Goal: Check status: Check status

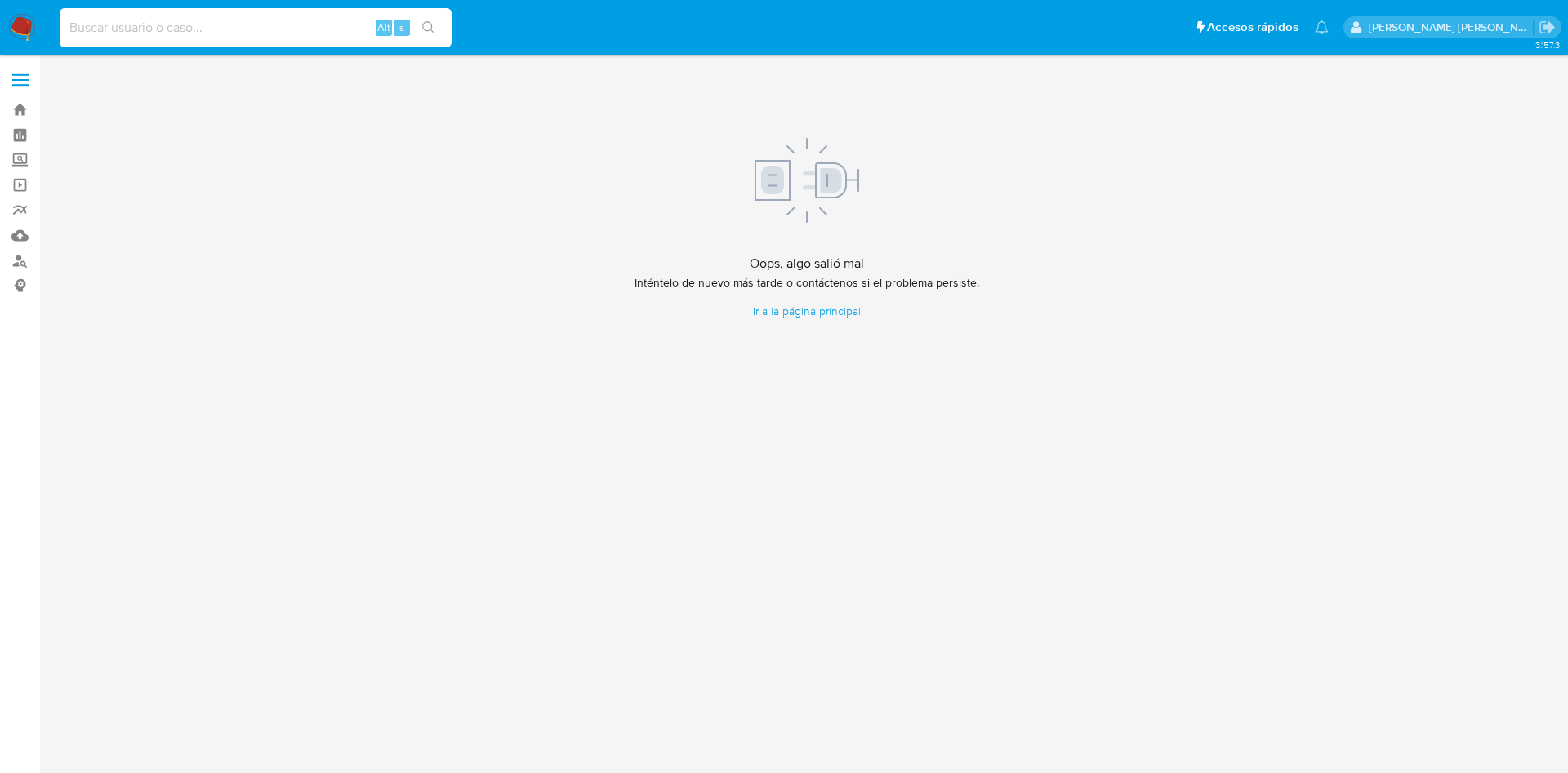
click at [280, 24] on input at bounding box center [255, 27] width 392 height 21
paste input "2520889932"
type input "2520889932"
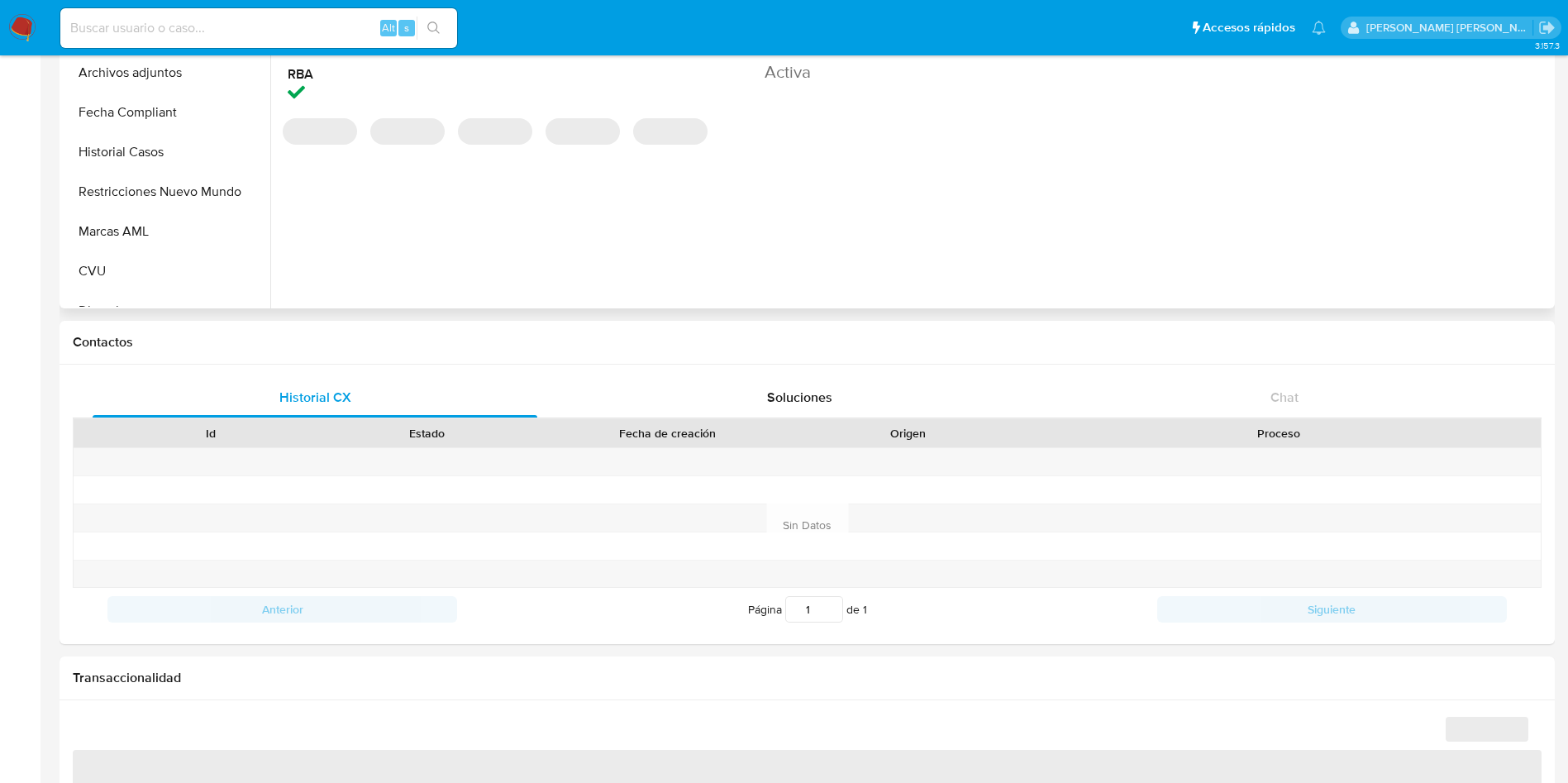
scroll to position [54, 0]
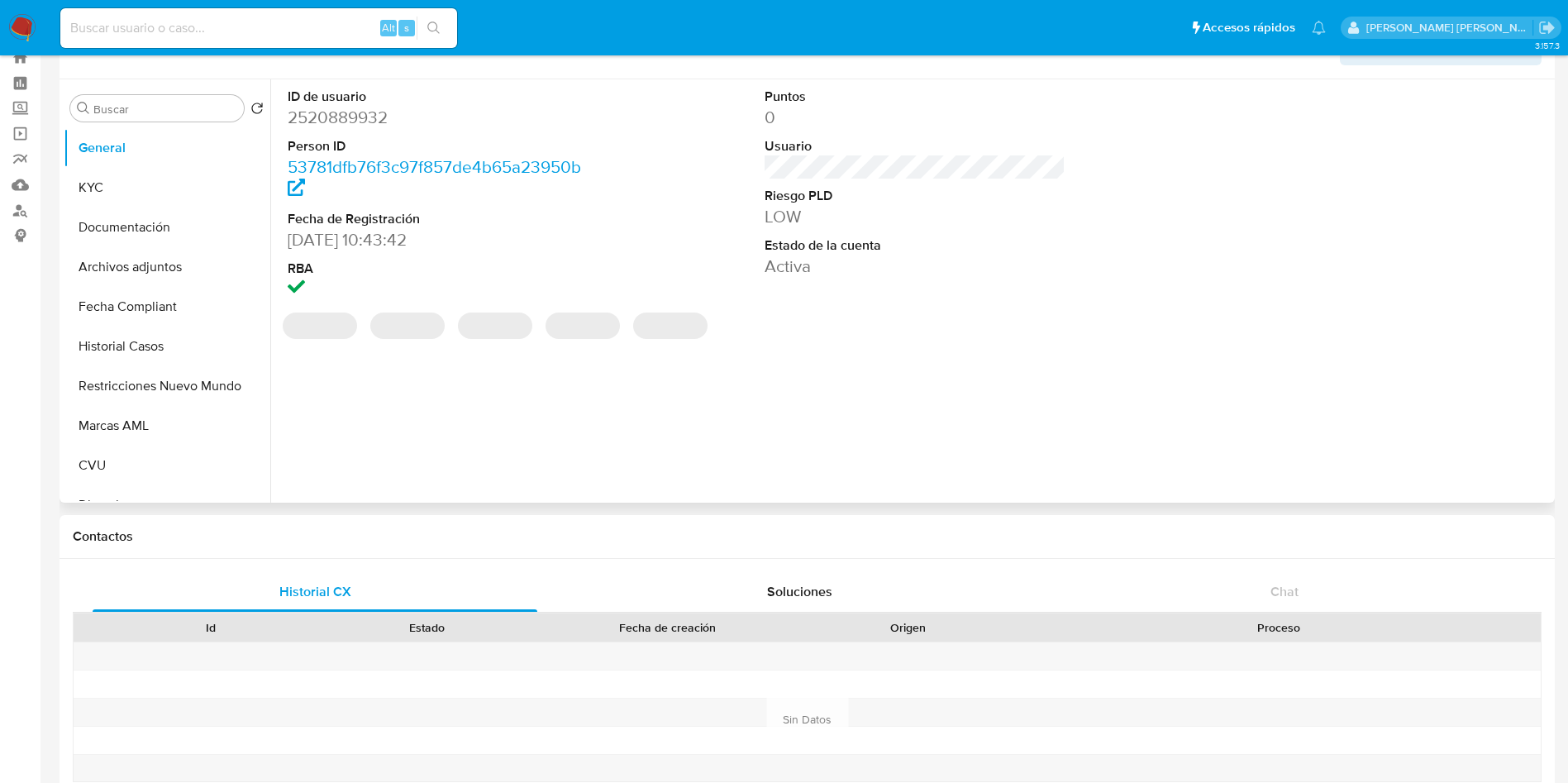
select select "10"
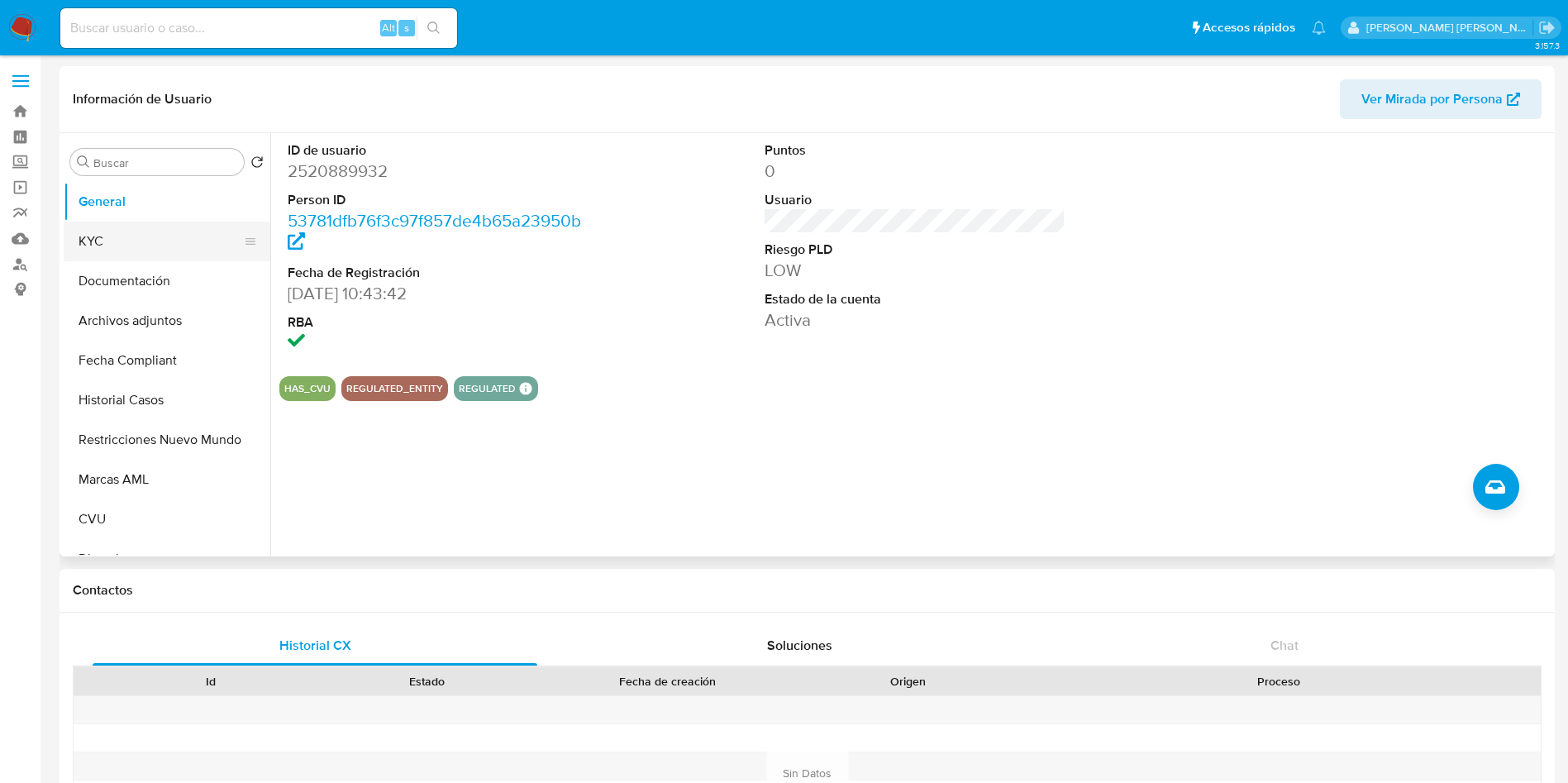
click at [161, 243] on button "KYC" at bounding box center [161, 242] width 194 height 40
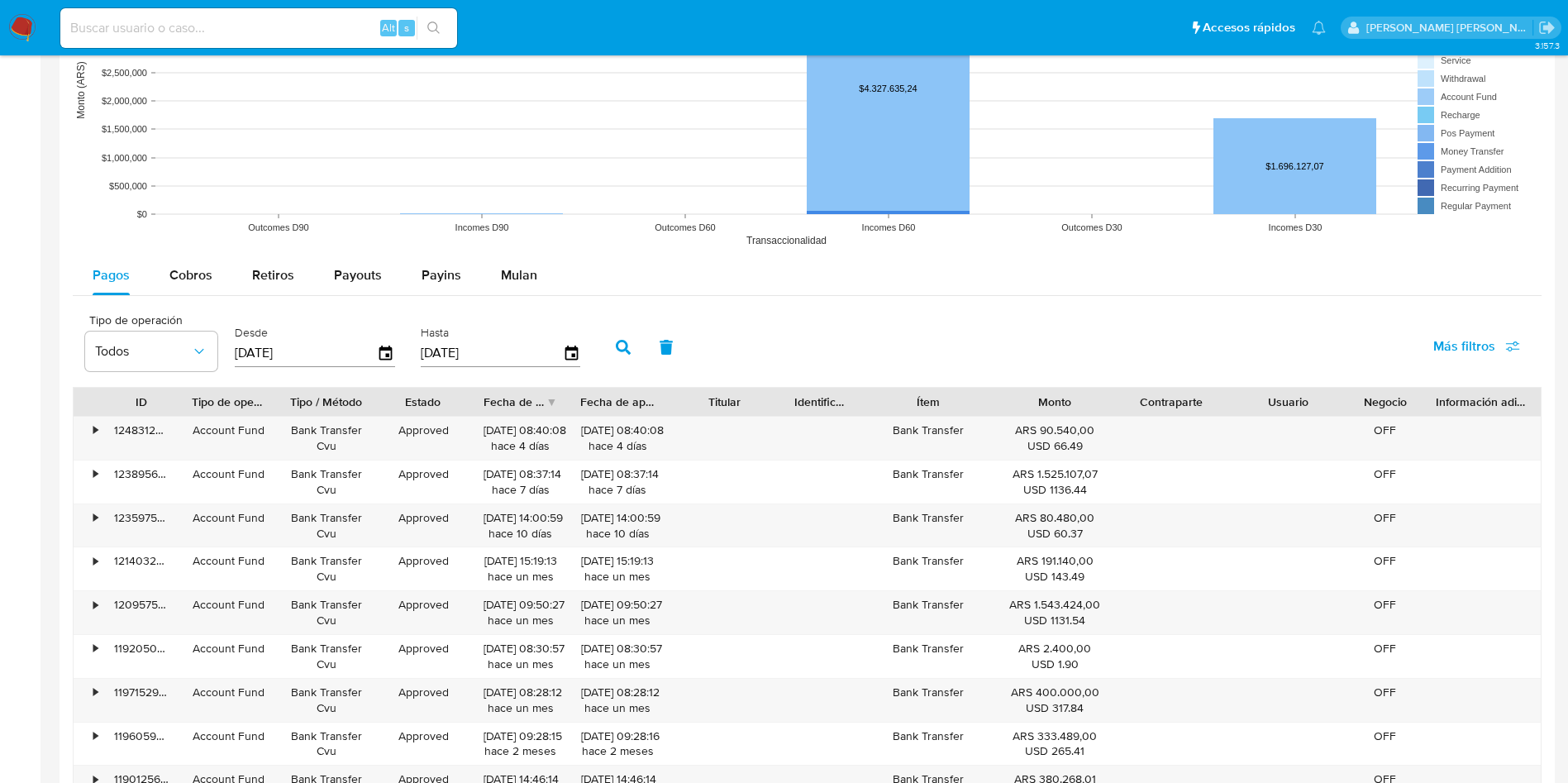
scroll to position [1489, 0]
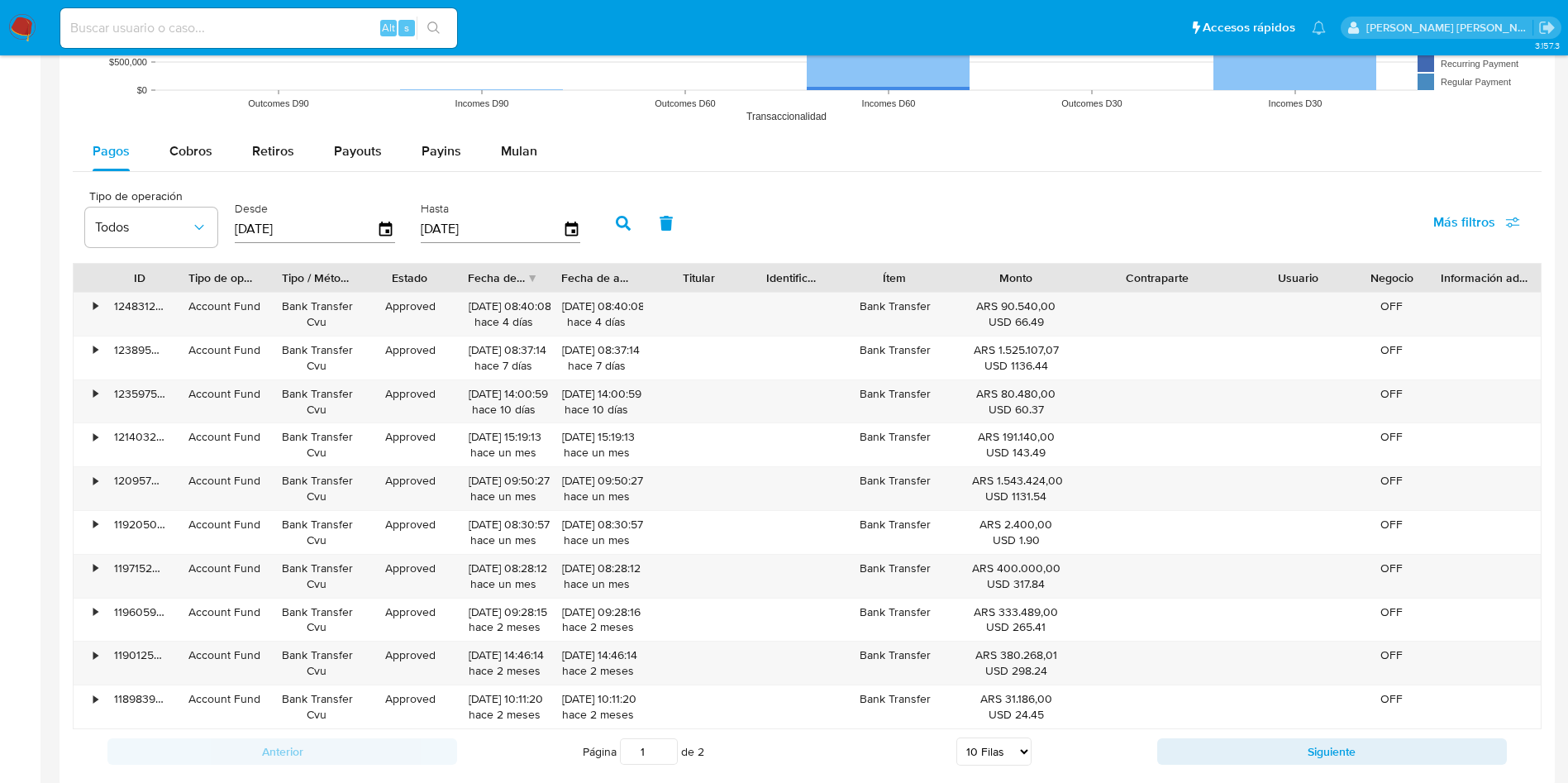
drag, startPoint x: 1220, startPoint y: 277, endPoint x: 1275, endPoint y: 277, distance: 55.0
click at [1275, 277] on div "ID Tipo de operación Tipo / Método Estado Fecha de creación Fecha de aprobación…" at bounding box center [807, 278] width 1467 height 28
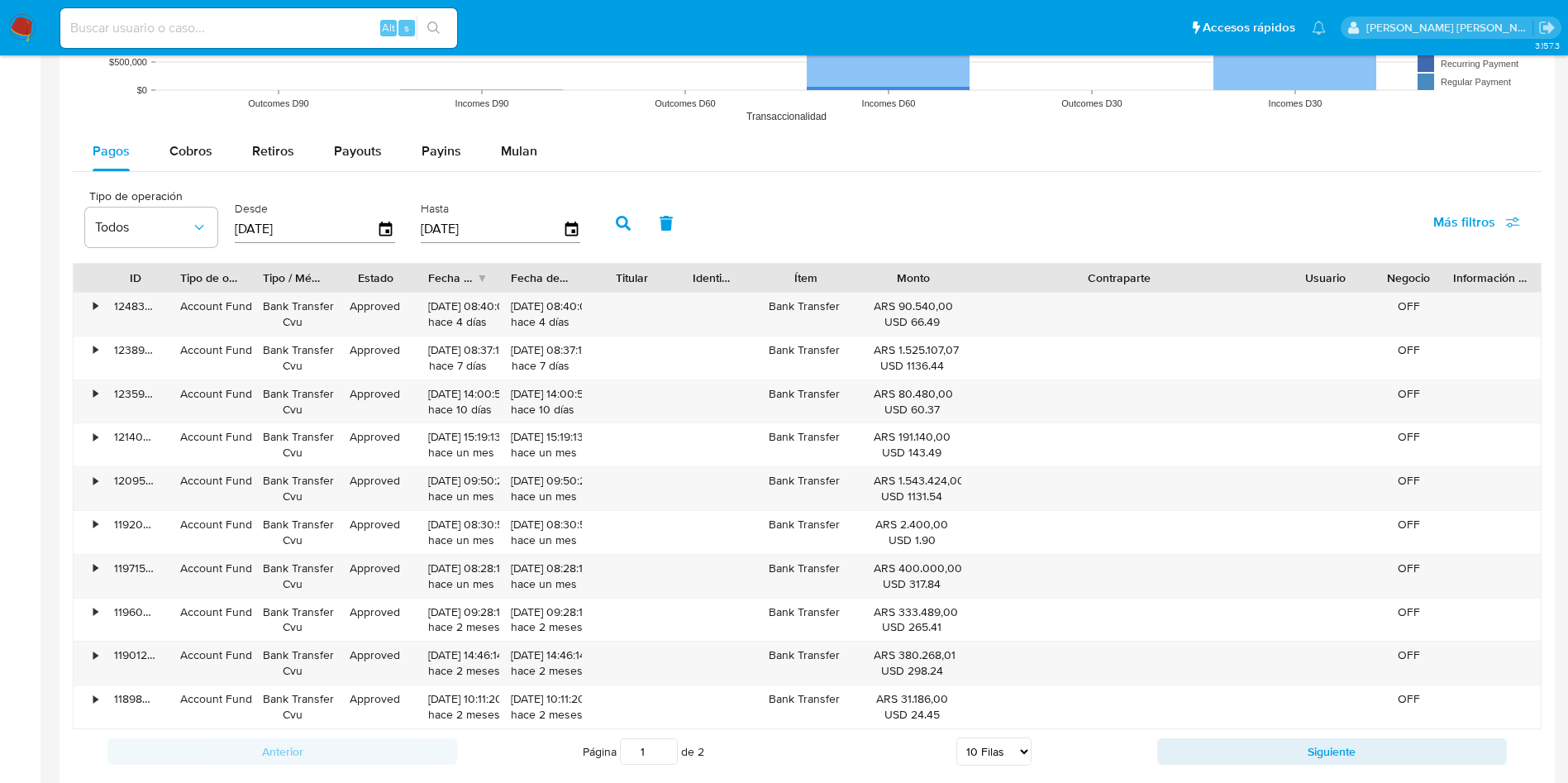
drag, startPoint x: 1239, startPoint y: 276, endPoint x: 1376, endPoint y: 278, distance: 137.0
click at [1376, 278] on div "ID Tipo de operación Tipo / Método Estado Fecha de creación Fecha de aprobación…" at bounding box center [807, 278] width 1467 height 28
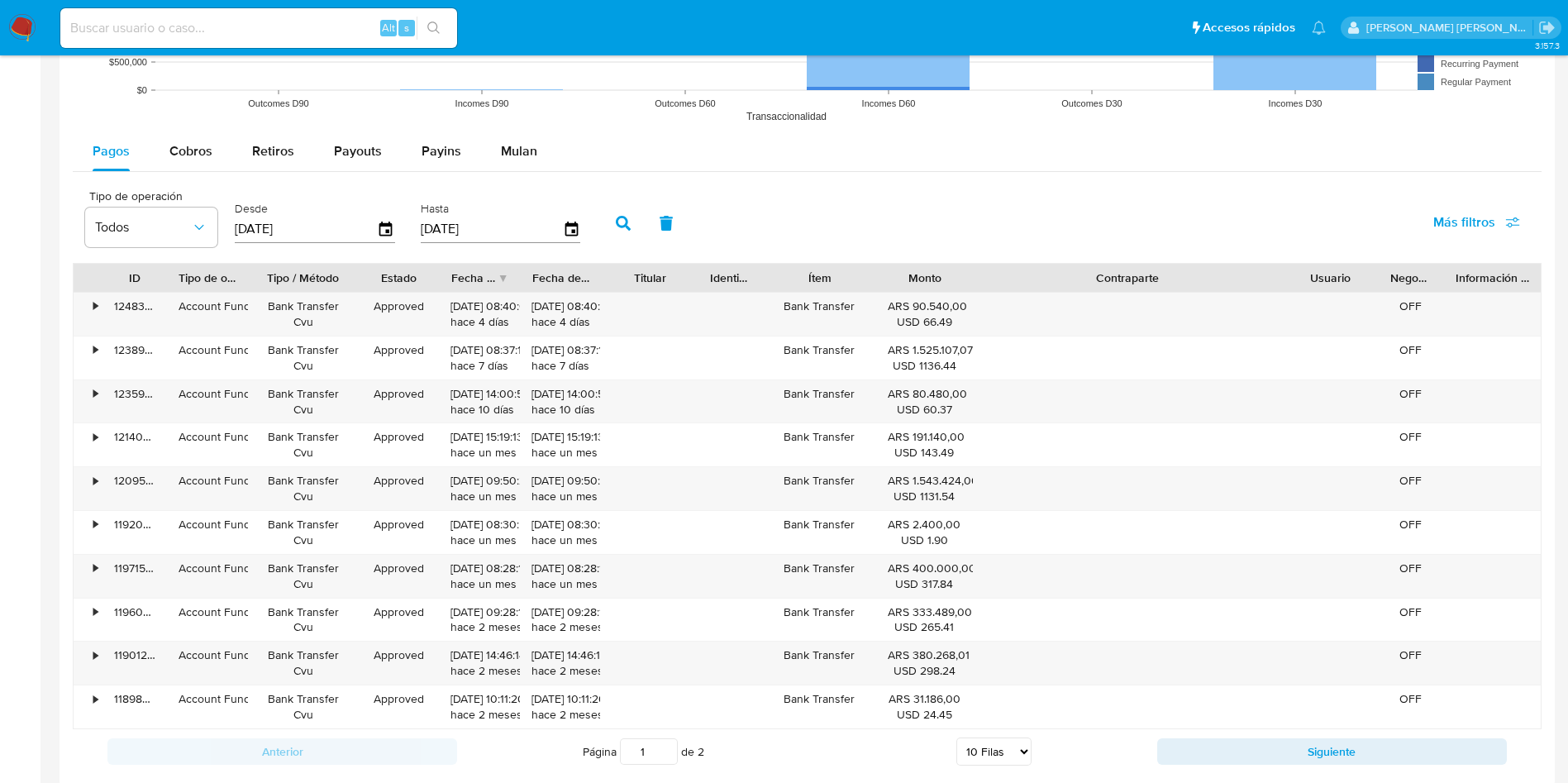
drag, startPoint x: 341, startPoint y: 271, endPoint x: 391, endPoint y: 271, distance: 50.0
click at [373, 271] on div at bounding box center [359, 278] width 30 height 28
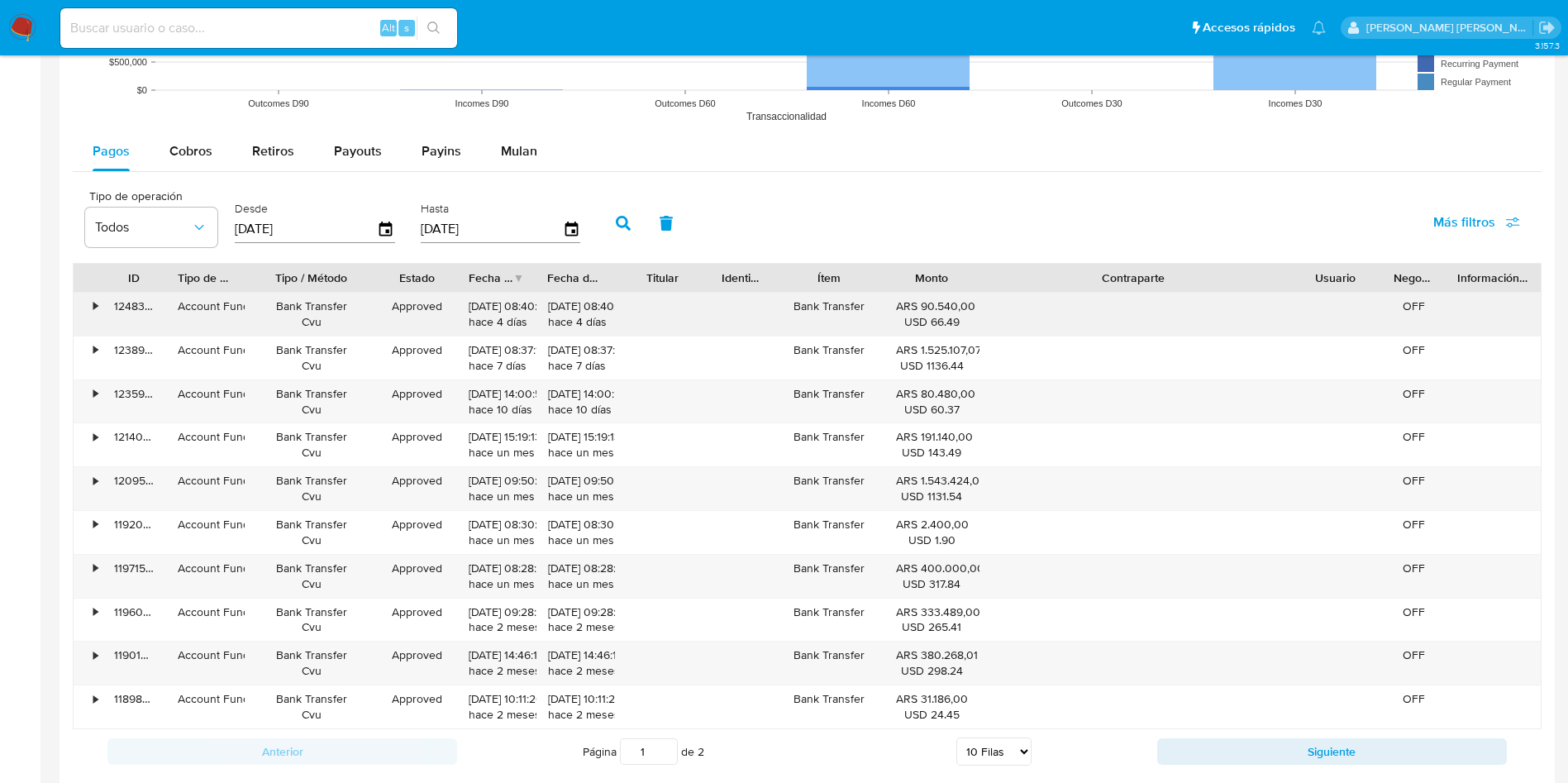
click at [88, 303] on div "•" at bounding box center [87, 314] width 29 height 43
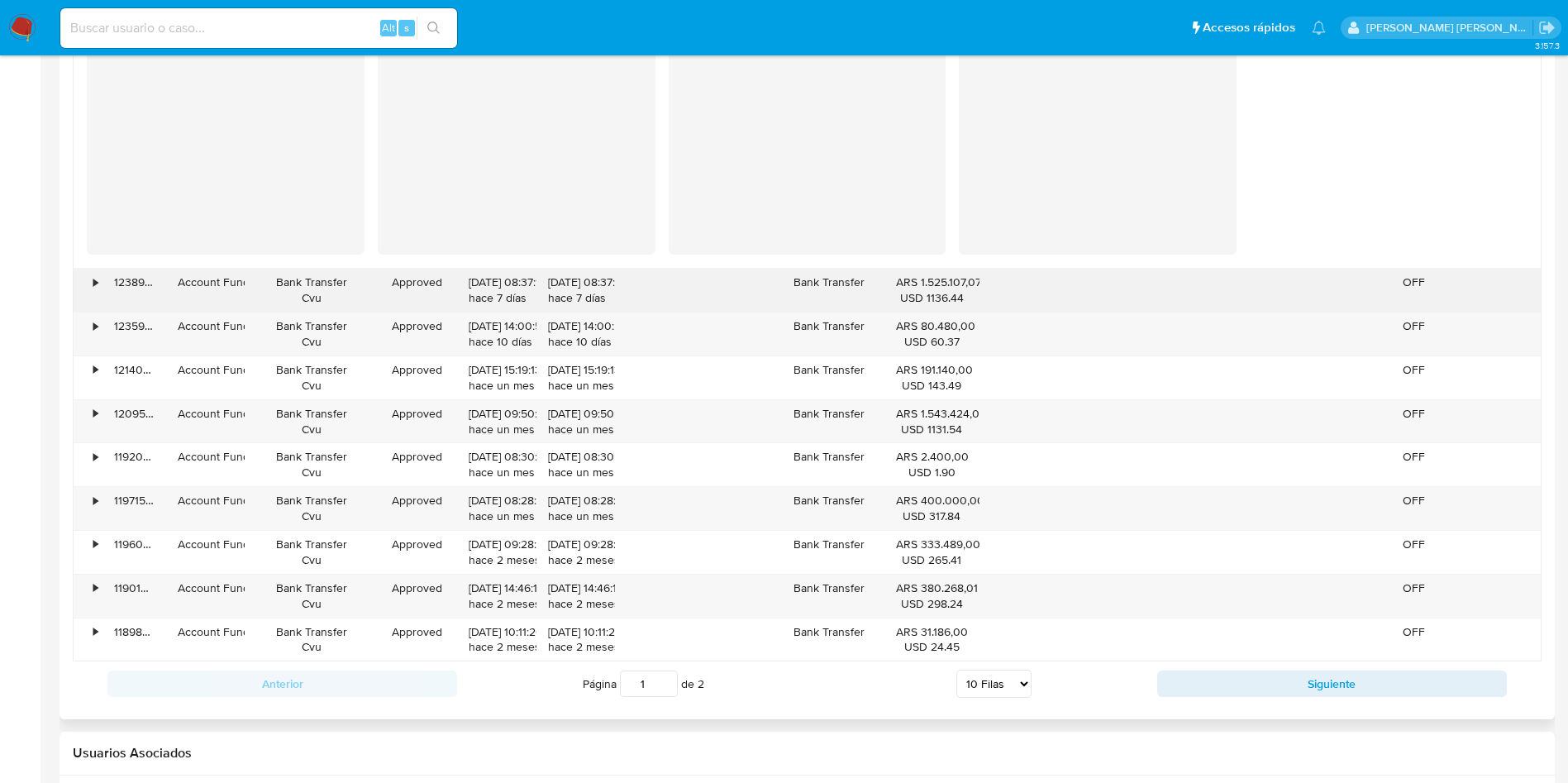
scroll to position [1985, 0]
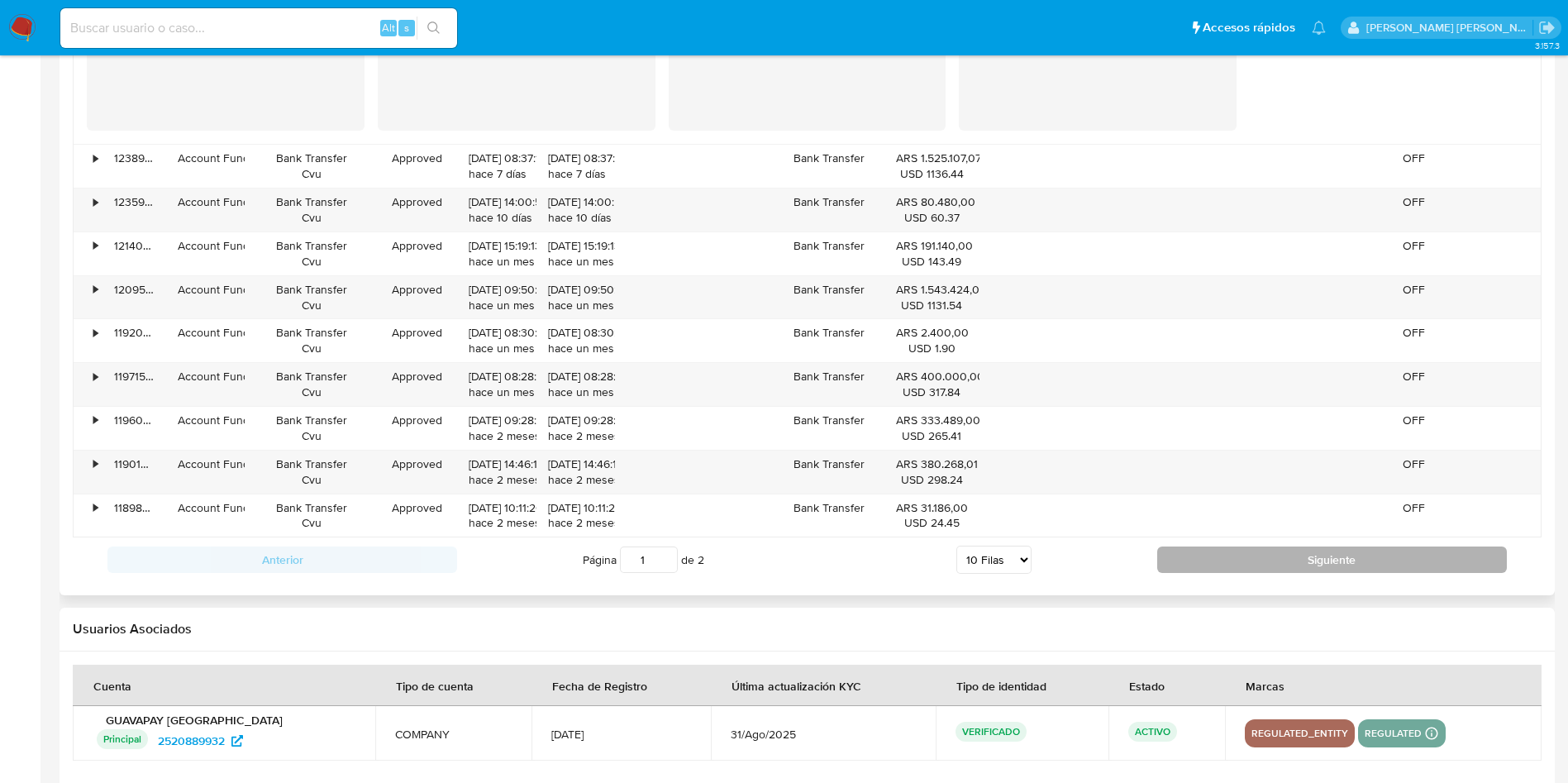
click at [1224, 564] on button "Siguiente" at bounding box center [1333, 560] width 350 height 26
type input "2"
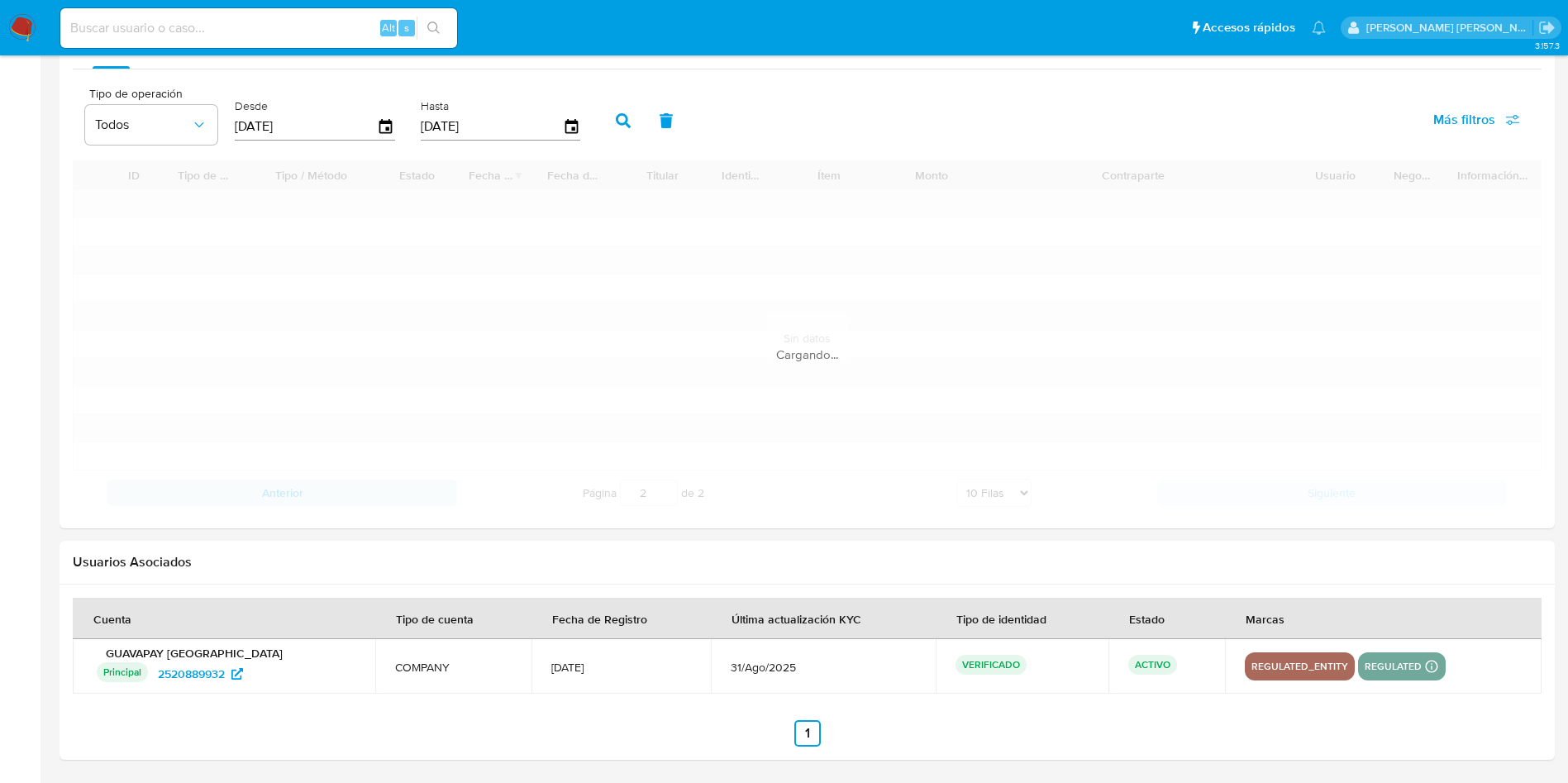
scroll to position [1442, 0]
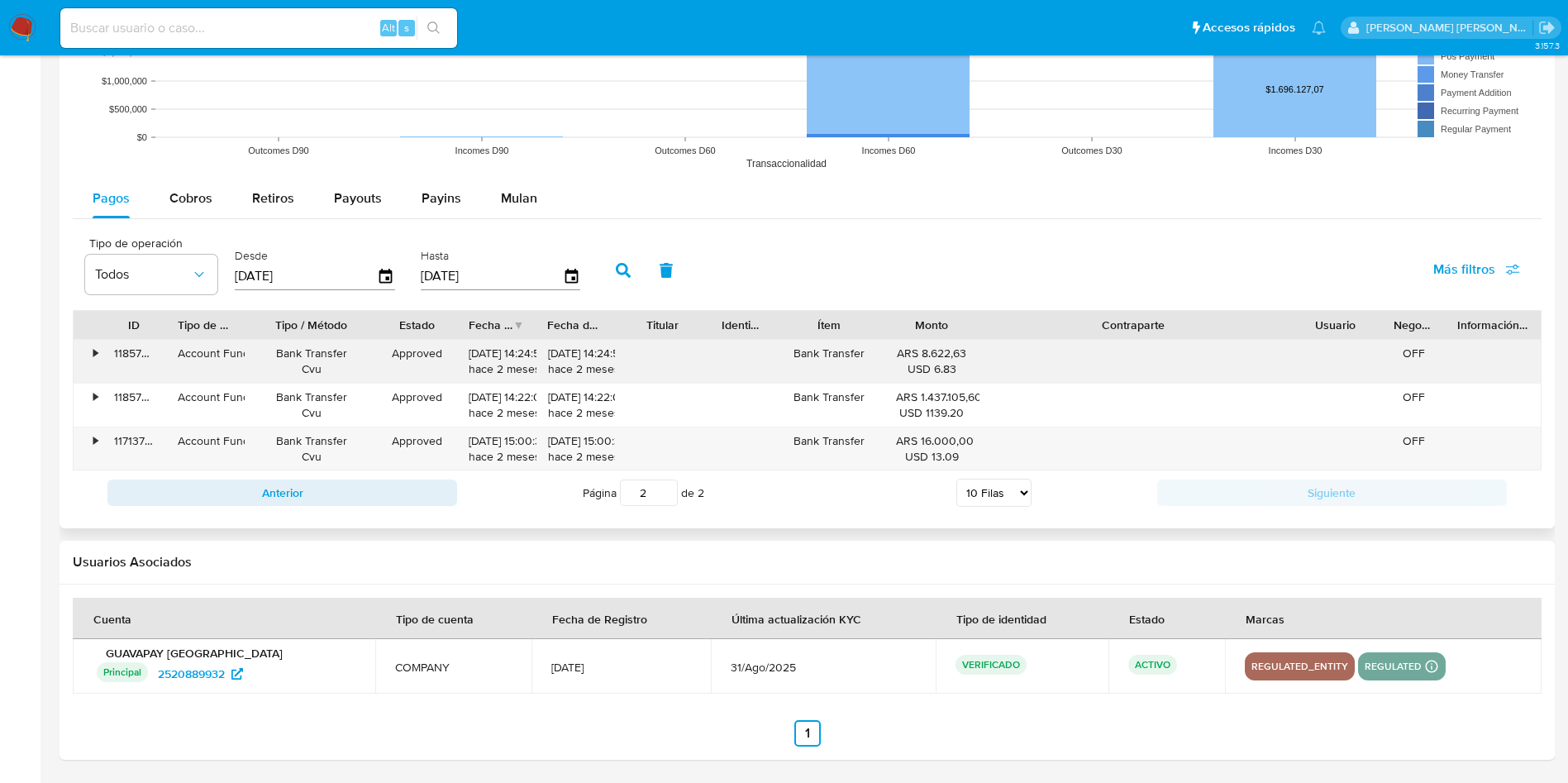
click at [94, 352] on div "•" at bounding box center [95, 353] width 4 height 16
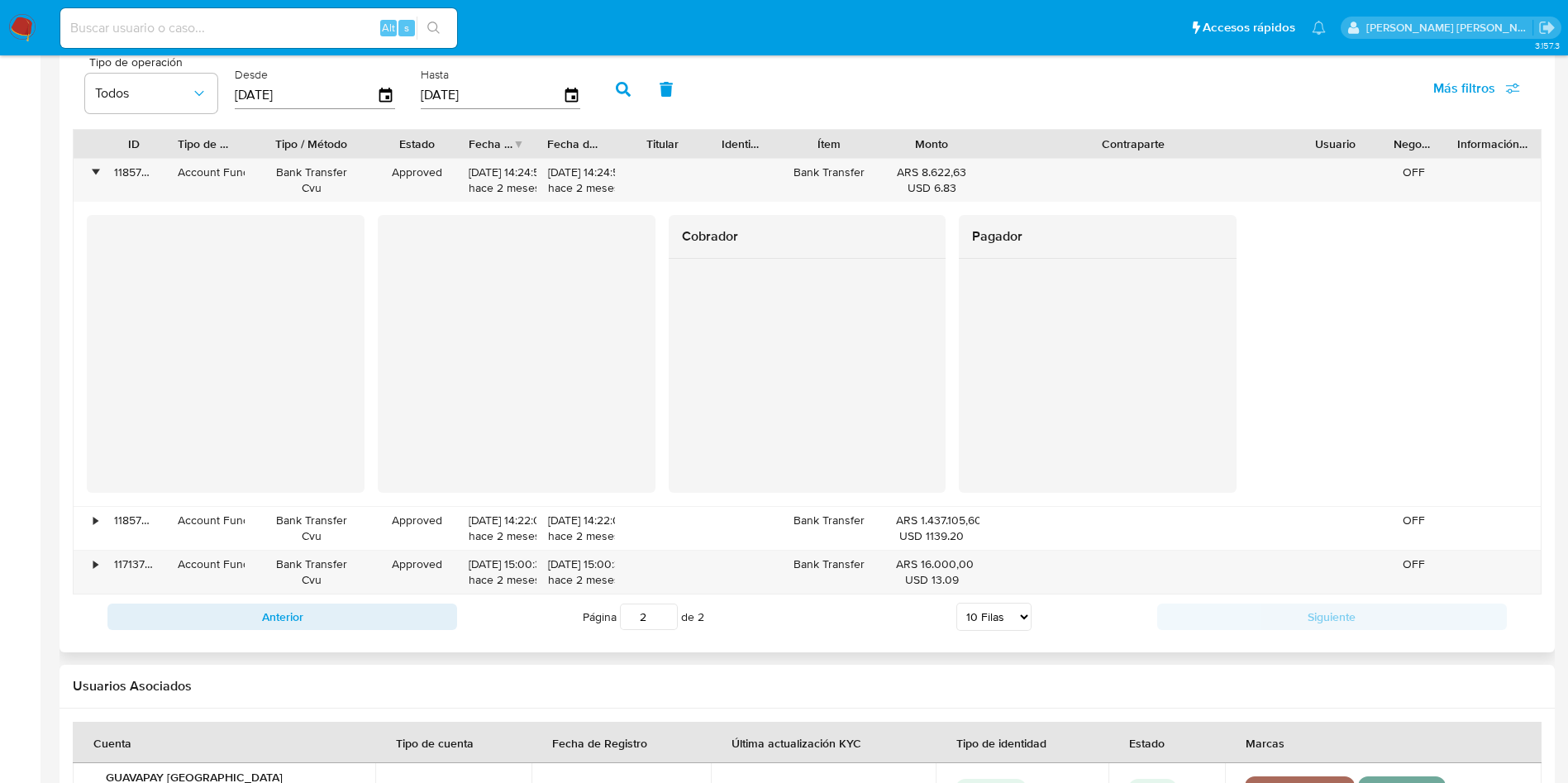
scroll to position [1375, 0]
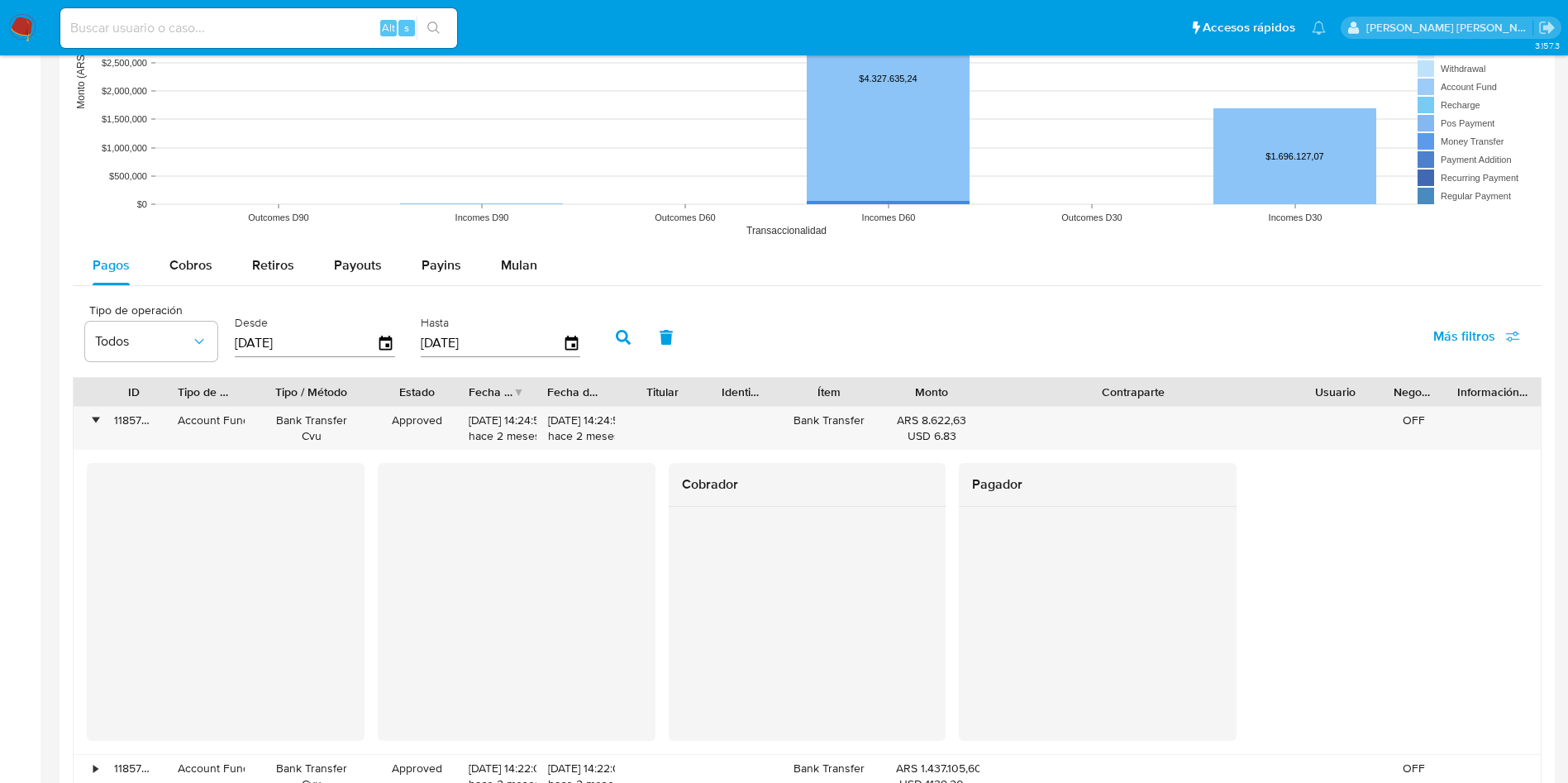
click at [261, 340] on input "[DATE]" at bounding box center [306, 344] width 142 height 26
type input "[DATE]"
click at [619, 333] on icon "button" at bounding box center [624, 338] width 15 height 15
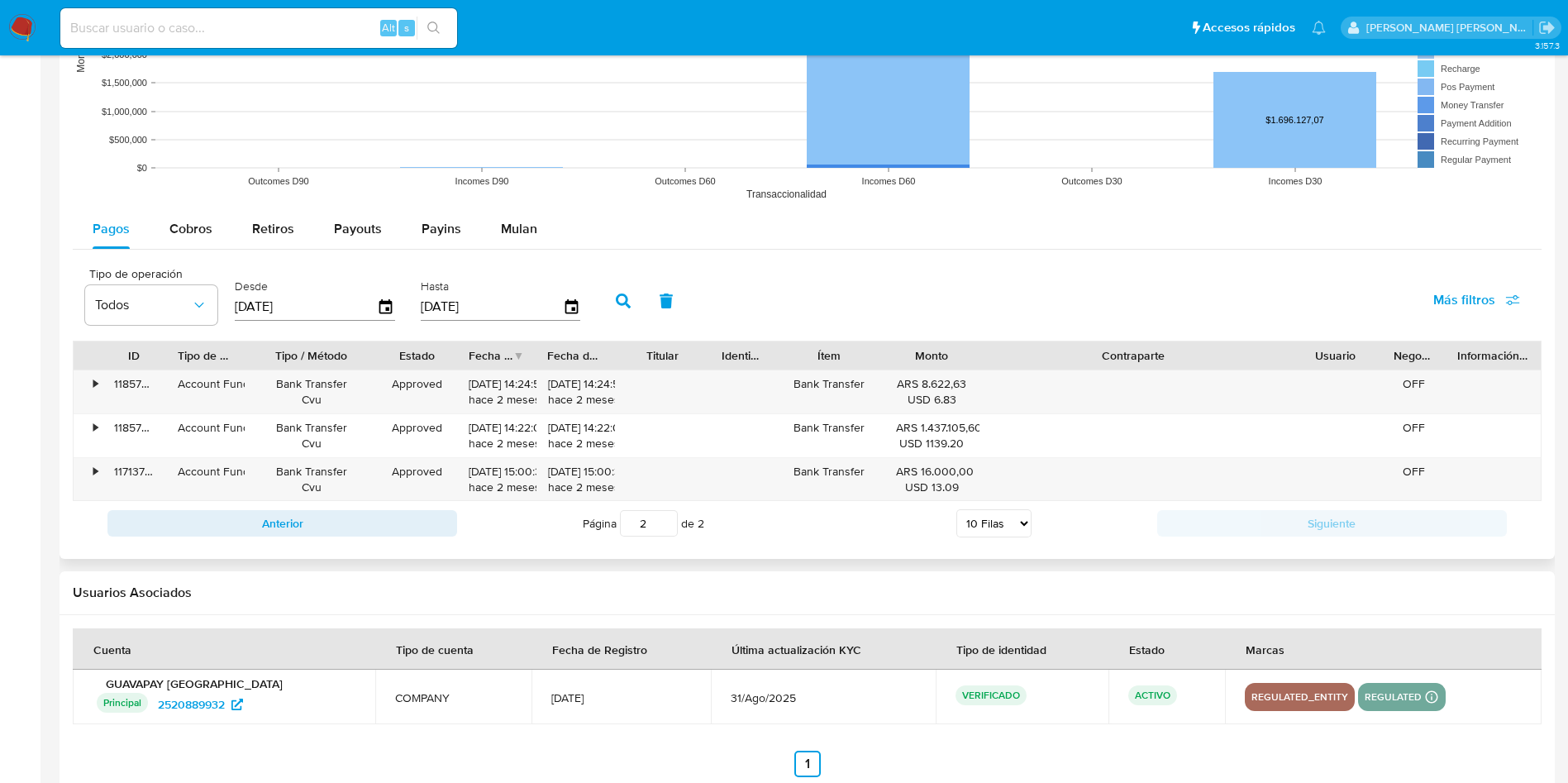
scroll to position [1442, 0]
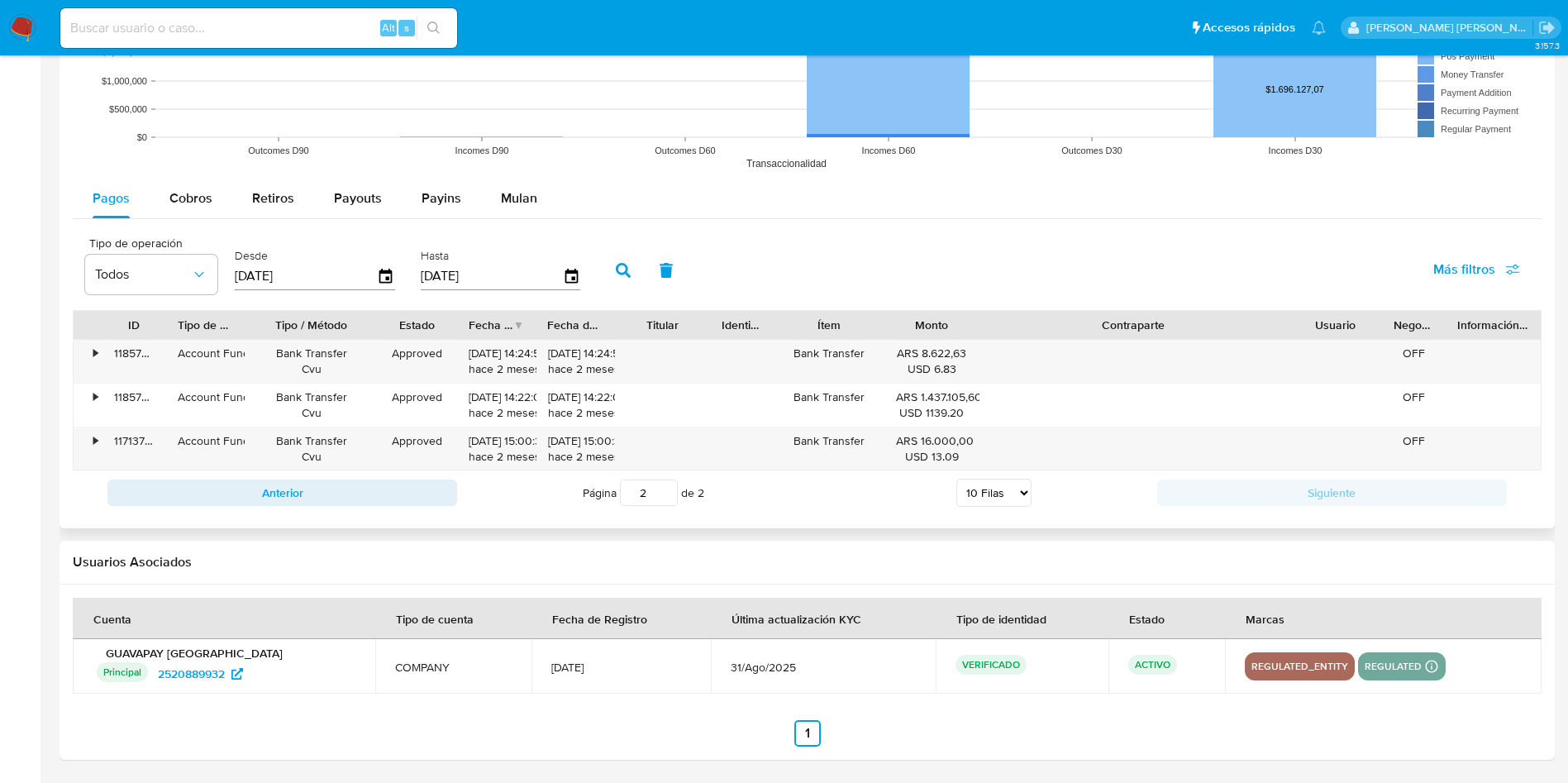
click at [1021, 488] on select "5 Filas 10 Filas 20 Filas 25 Filas 50 Filas 100 Filas" at bounding box center [994, 493] width 75 height 28
select select "50"
click at [957, 479] on select "5 Filas 10 Filas 20 Filas 25 Filas 50 Filas 100 Filas" at bounding box center [994, 493] width 75 height 28
type input "1"
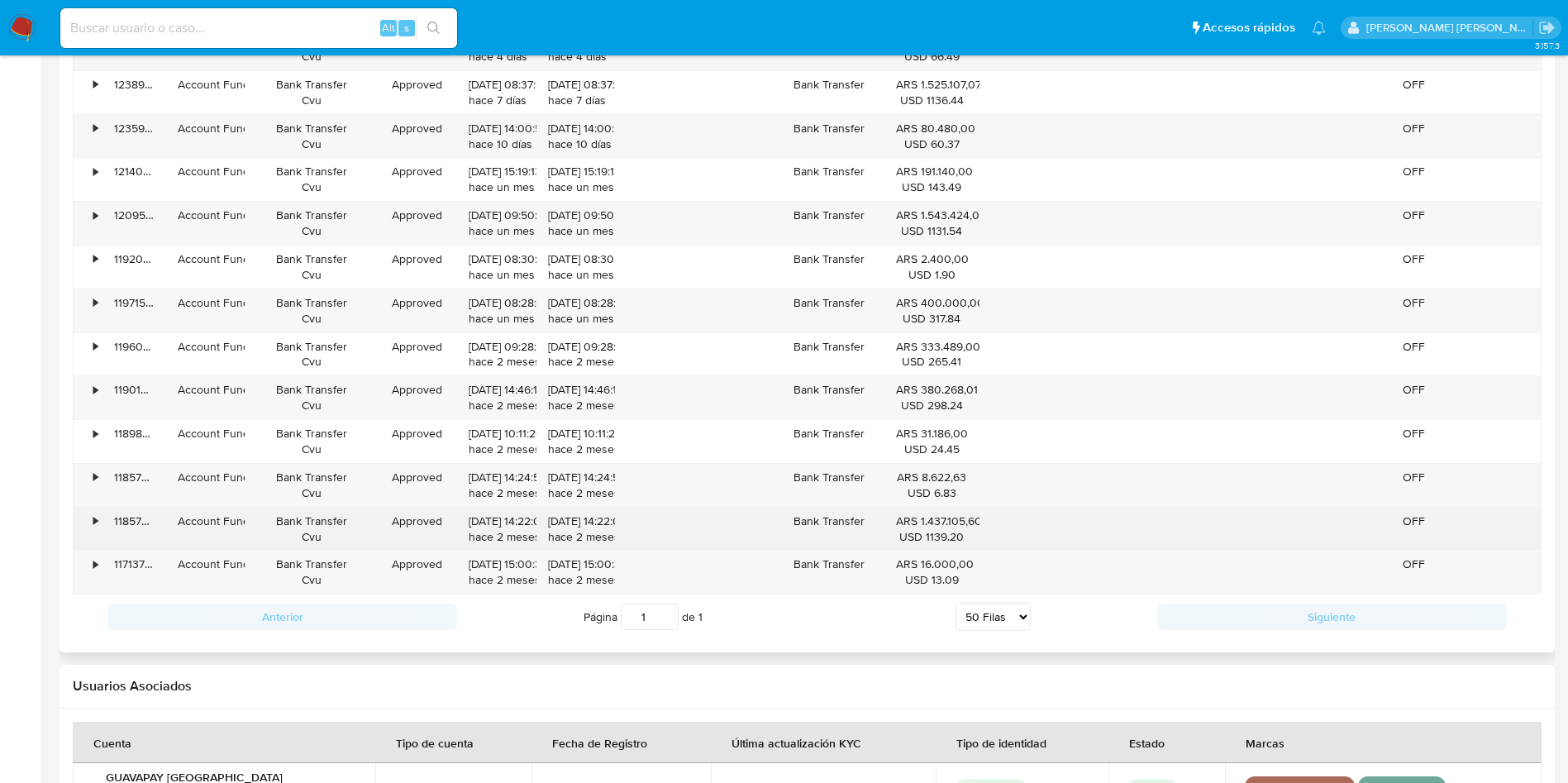
scroll to position [1507, 0]
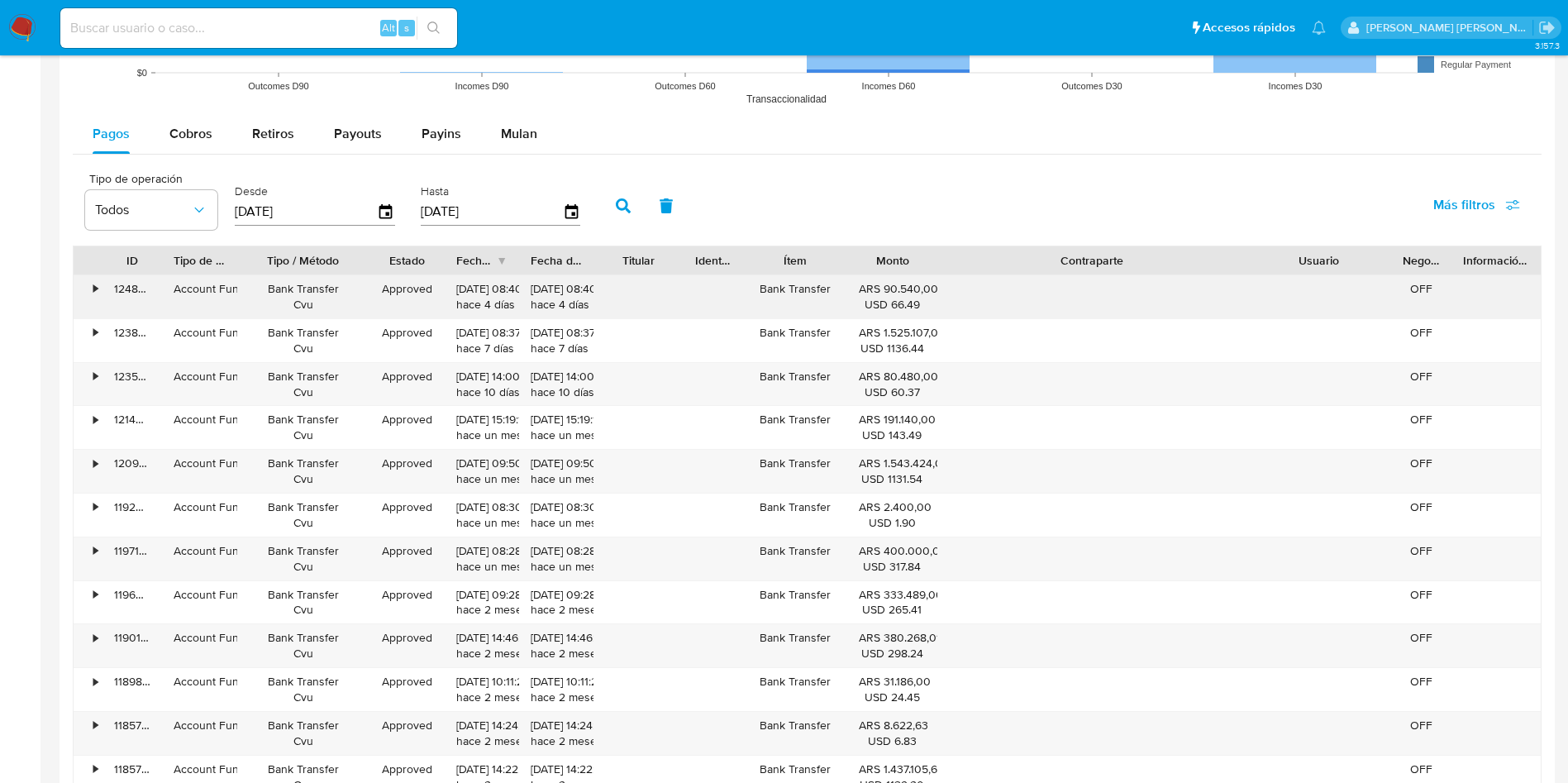
drag, startPoint x: 1387, startPoint y: 264, endPoint x: 1435, endPoint y: 277, distance: 49.7
click at [1435, 277] on div "ID Tipo de operación Tipo / Método Estado Fecha de creación Fecha de aprobación…" at bounding box center [807, 544] width 1469 height 598
click at [188, 133] on span "Cobros" at bounding box center [191, 134] width 43 height 19
select select "10"
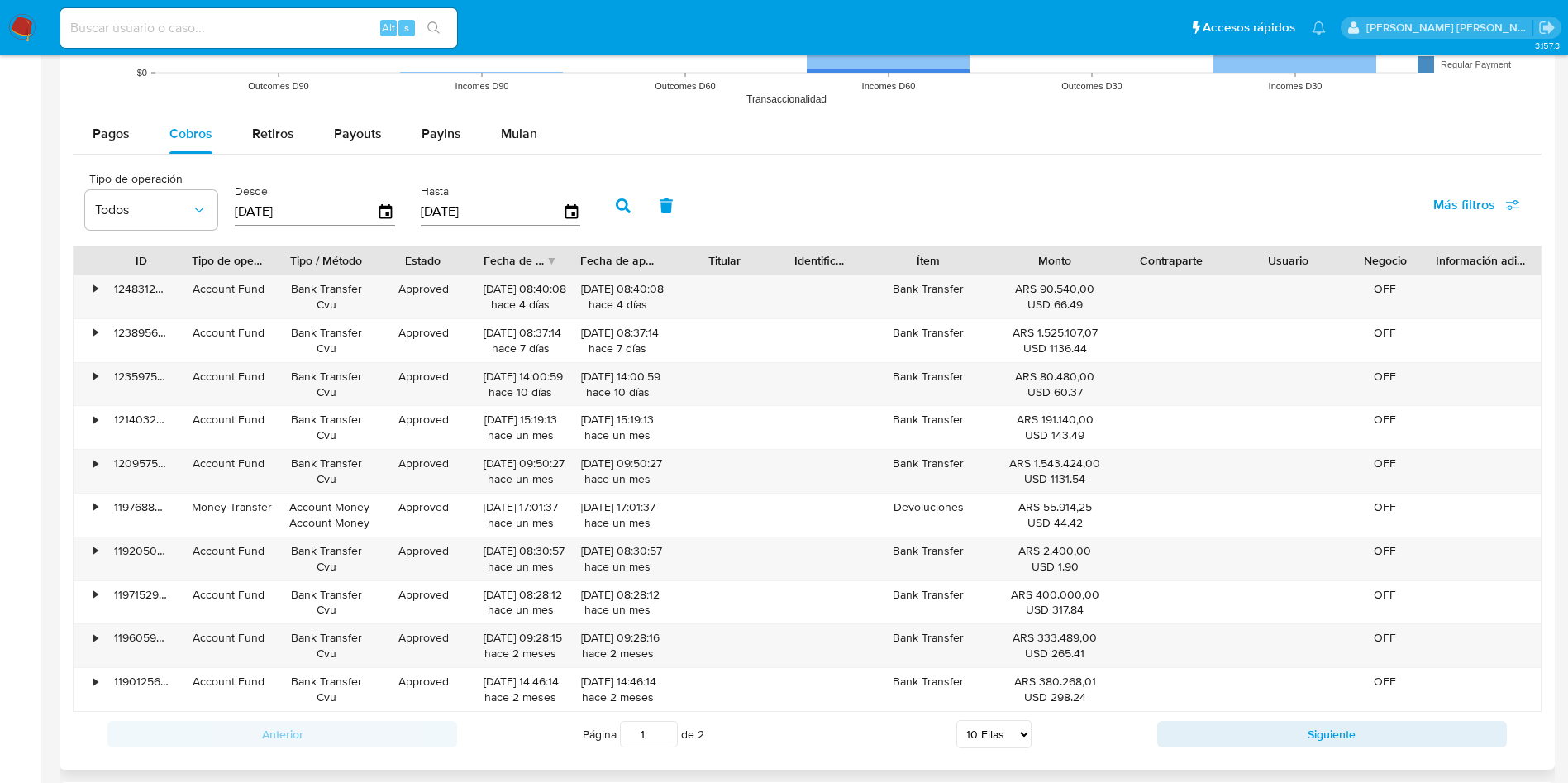
click at [259, 210] on input "[DATE]" at bounding box center [306, 212] width 142 height 26
type input "[DATE]"
click at [594, 226] on div "Tipo de operación Todos Desde [DATE] Hasta [DATE]" at bounding box center [337, 204] width 520 height 66
click at [607, 216] on button "button" at bounding box center [624, 206] width 43 height 40
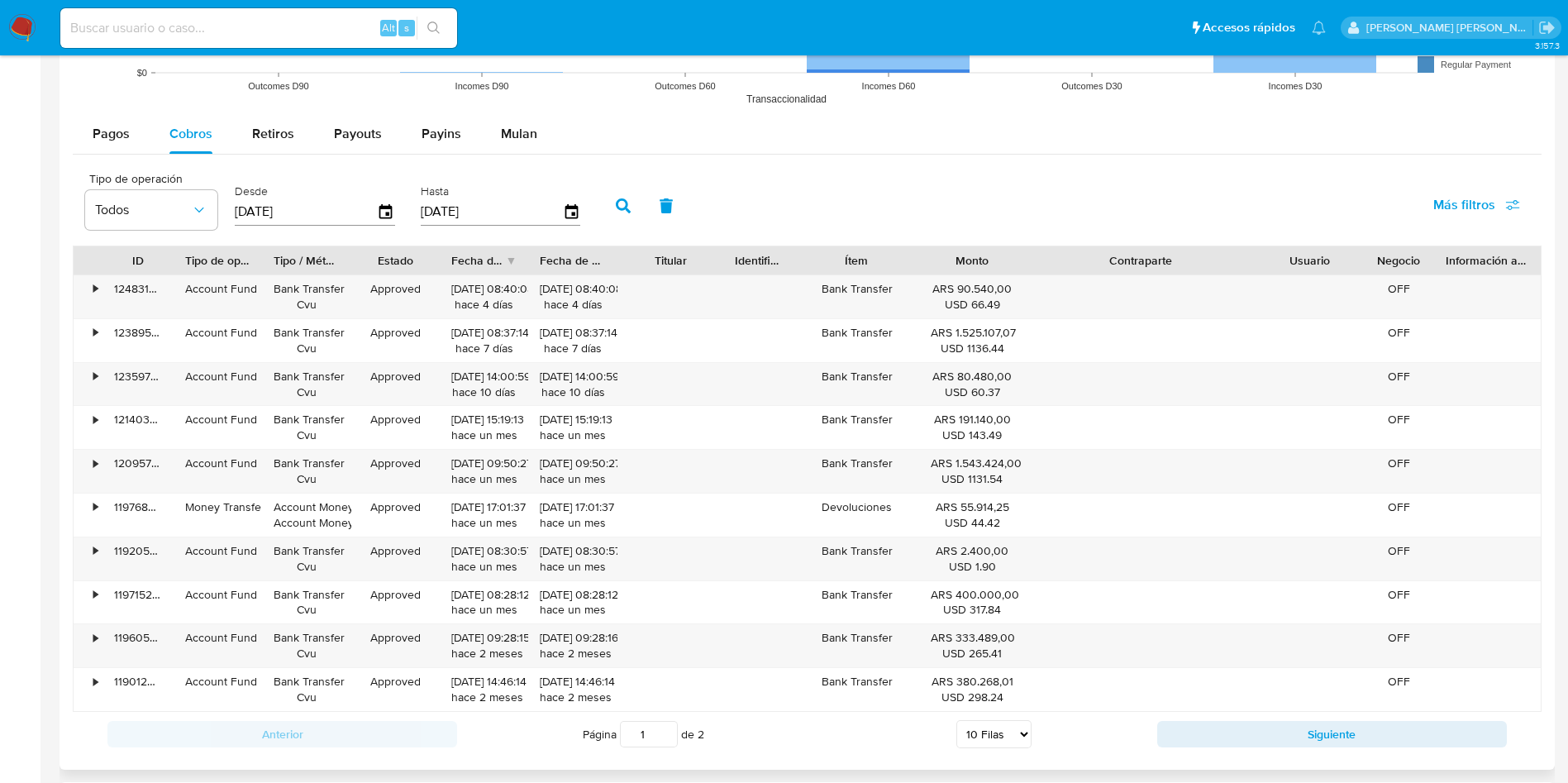
drag, startPoint x: 1228, startPoint y: 251, endPoint x: 1343, endPoint y: 251, distance: 115.0
click at [1343, 251] on div "ID Tipo de operación Tipo / Método Estado Fecha de creación Fecha de aprobación…" at bounding box center [807, 261] width 1467 height 28
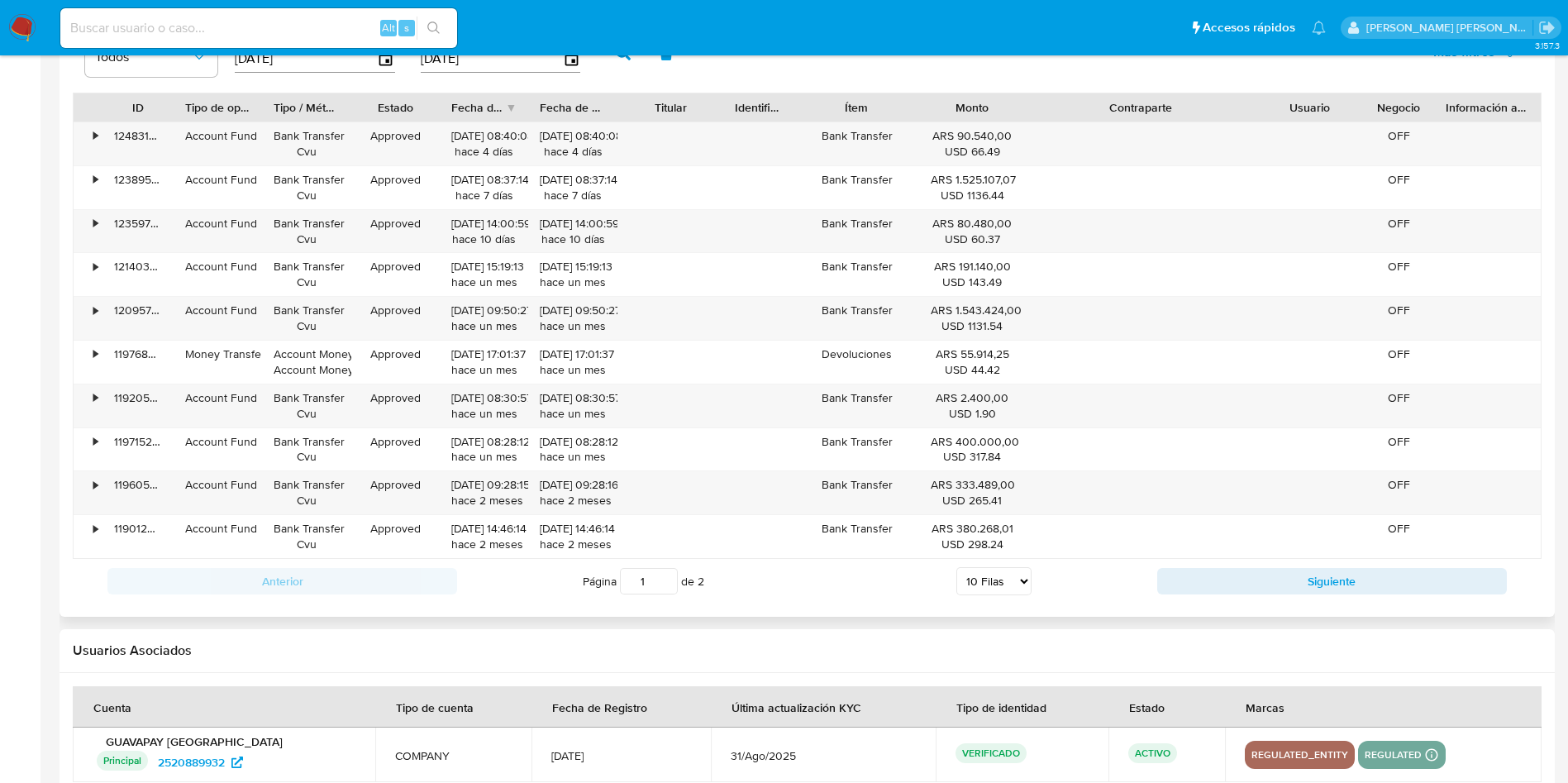
scroll to position [1748, 0]
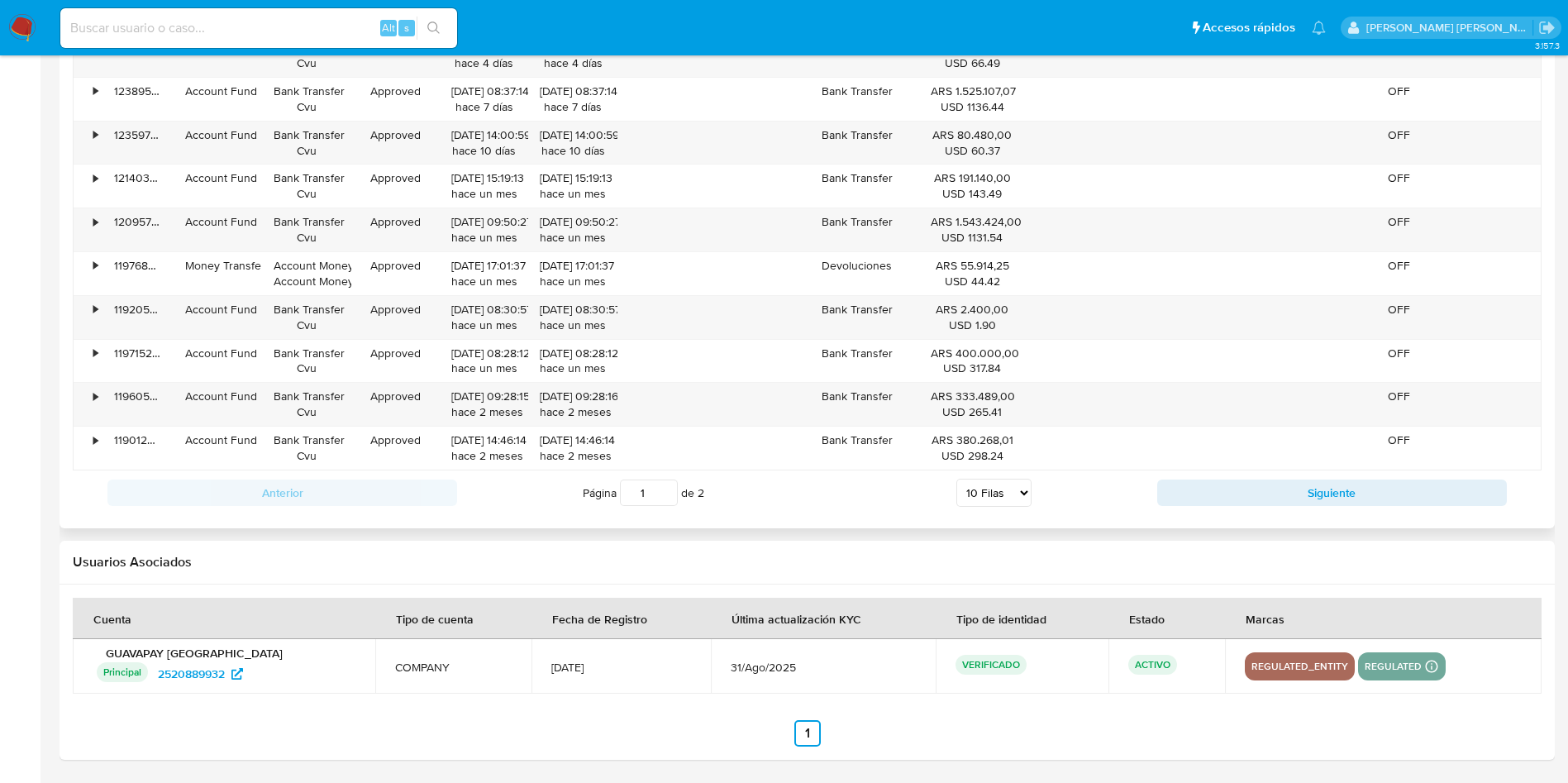
click at [993, 502] on select "5 Filas 10 Filas 20 Filas 25 Filas 50 Filas 100 Filas" at bounding box center [994, 493] width 75 height 28
select select "50"
click at [957, 479] on select "5 Filas 10 Filas 20 Filas 25 Filas 50 Filas 100 Filas" at bounding box center [994, 493] width 75 height 28
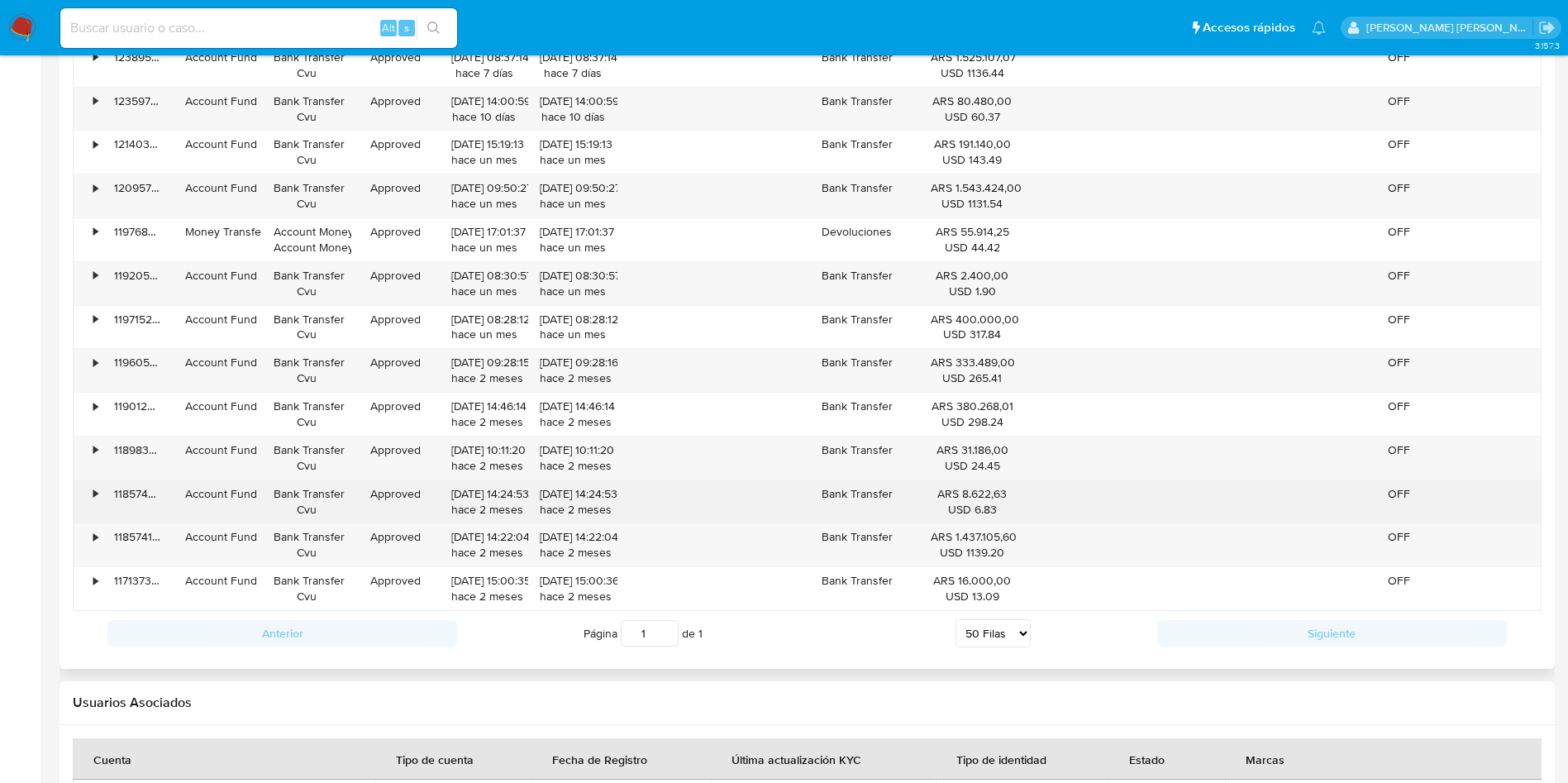
scroll to position [1872, 0]
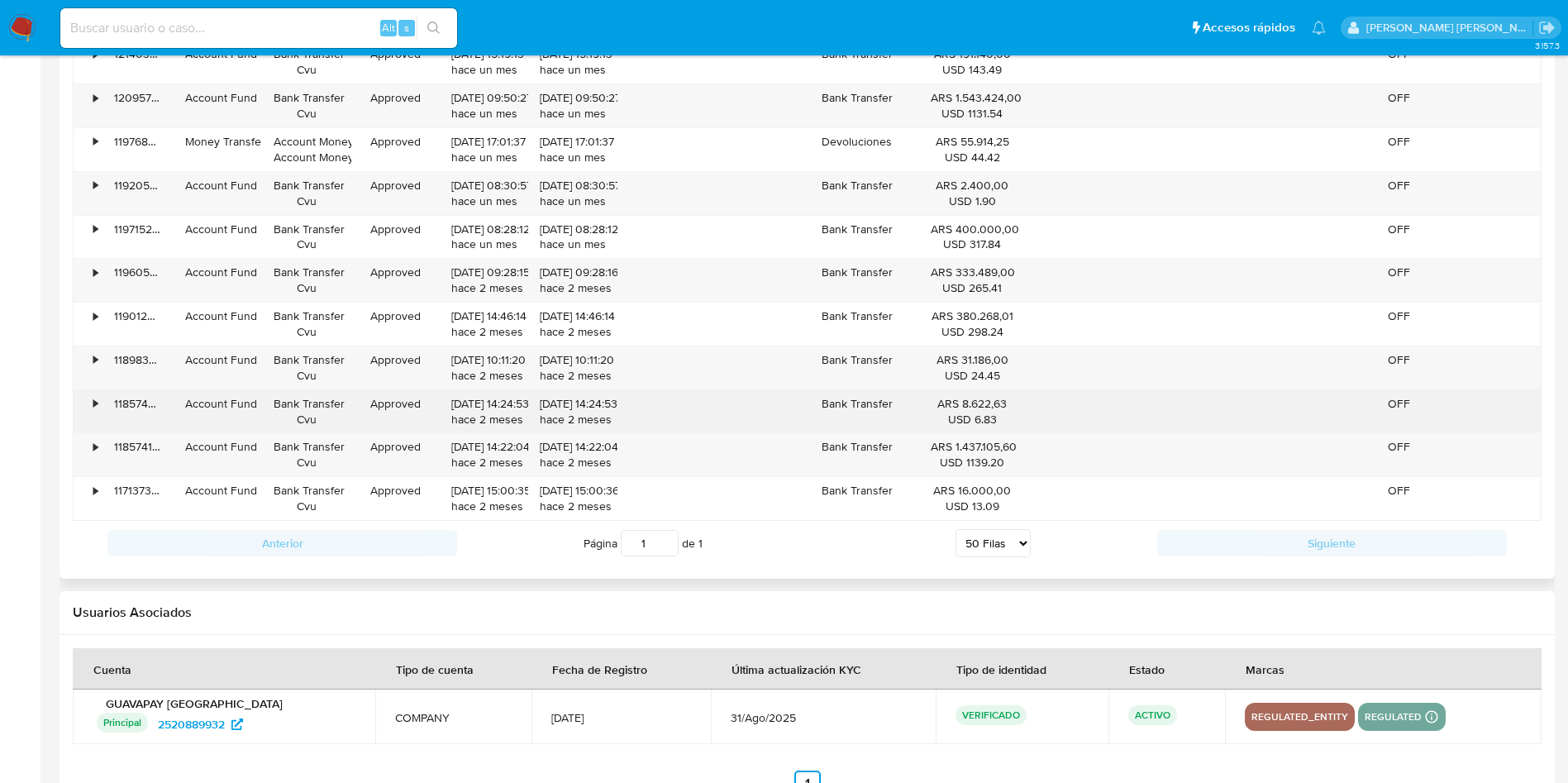
click at [92, 407] on div "•" at bounding box center [87, 412] width 29 height 43
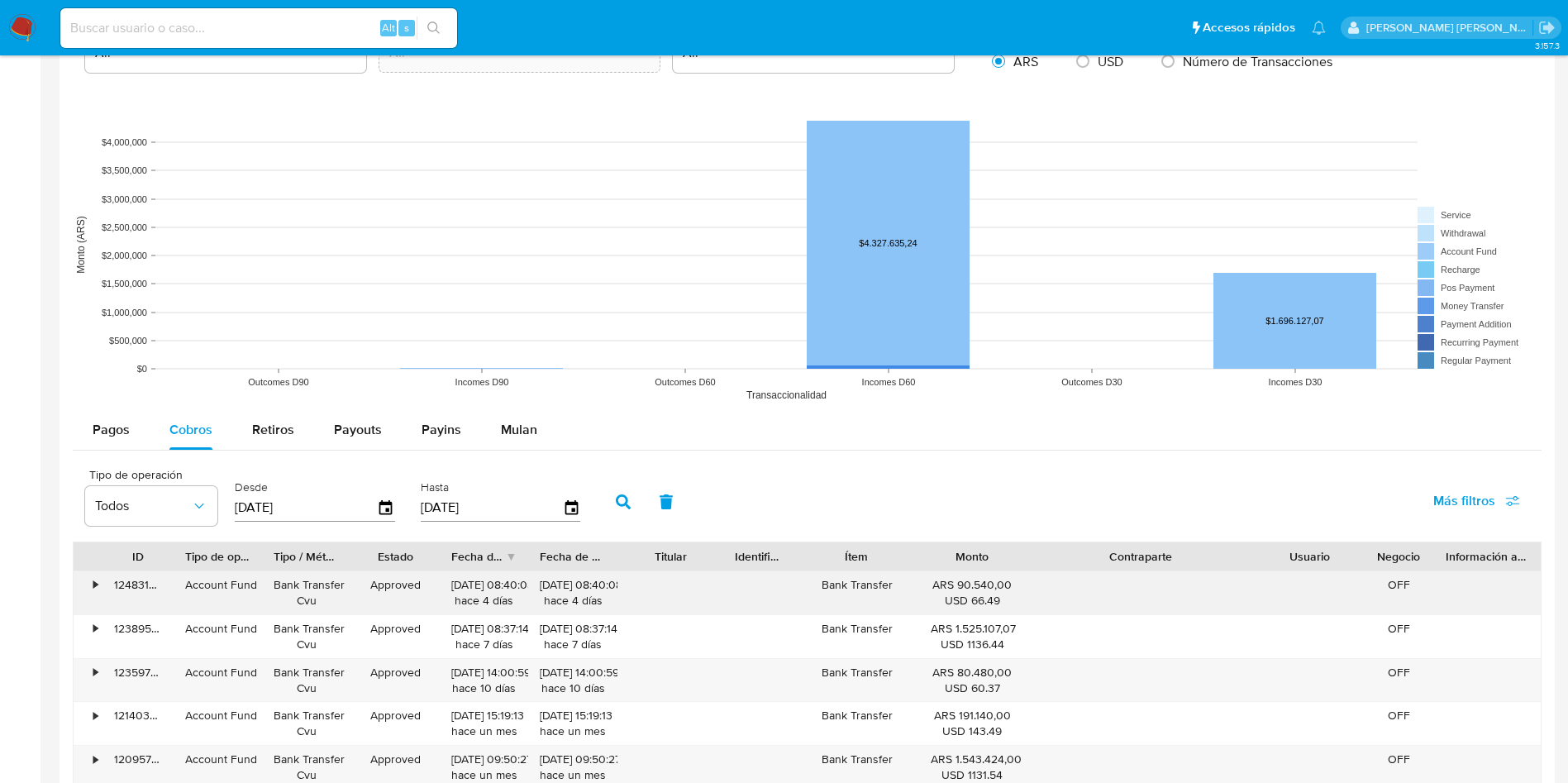
scroll to position [1358, 0]
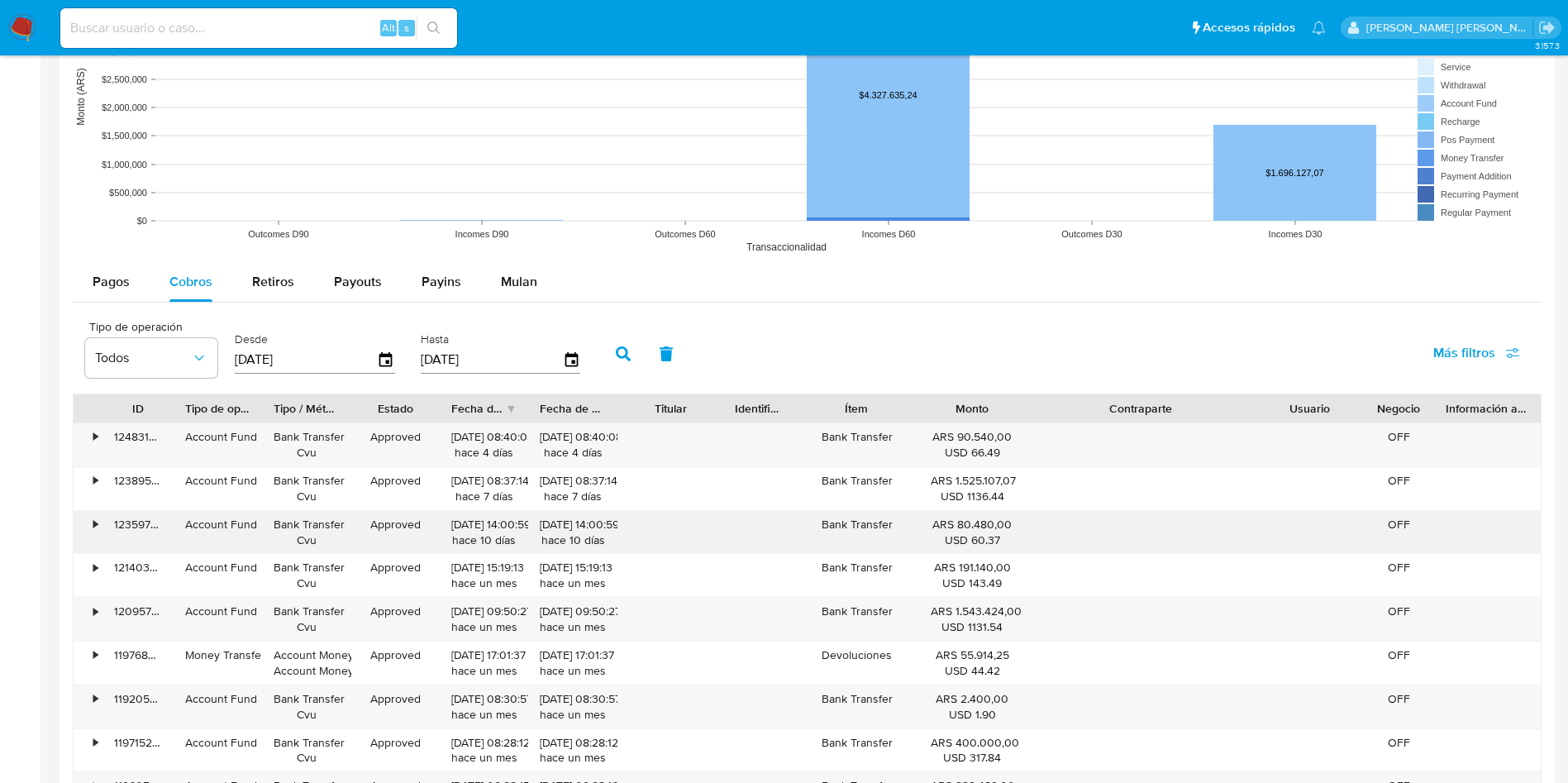
drag, startPoint x: 256, startPoint y: 525, endPoint x: 188, endPoint y: 532, distance: 68.4
click at [188, 532] on div "Account Fund" at bounding box center [218, 533] width 88 height 43
